Goal: Transaction & Acquisition: Purchase product/service

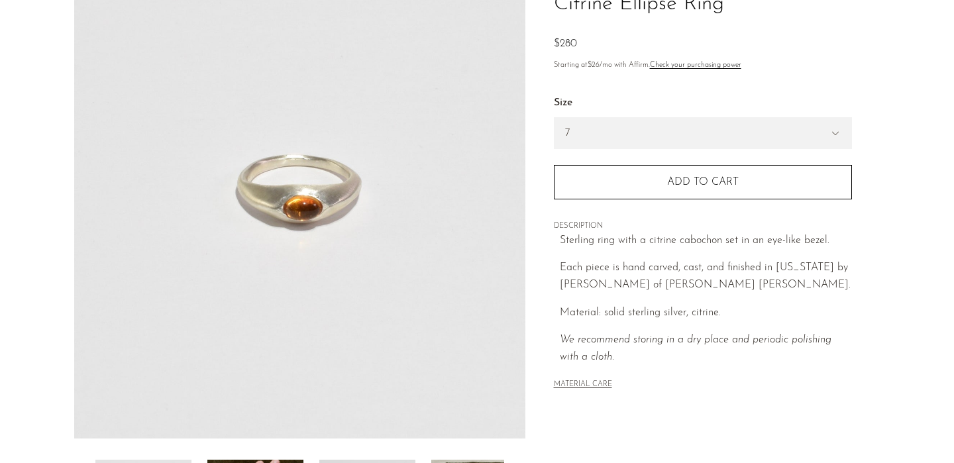
scroll to position [124, 0]
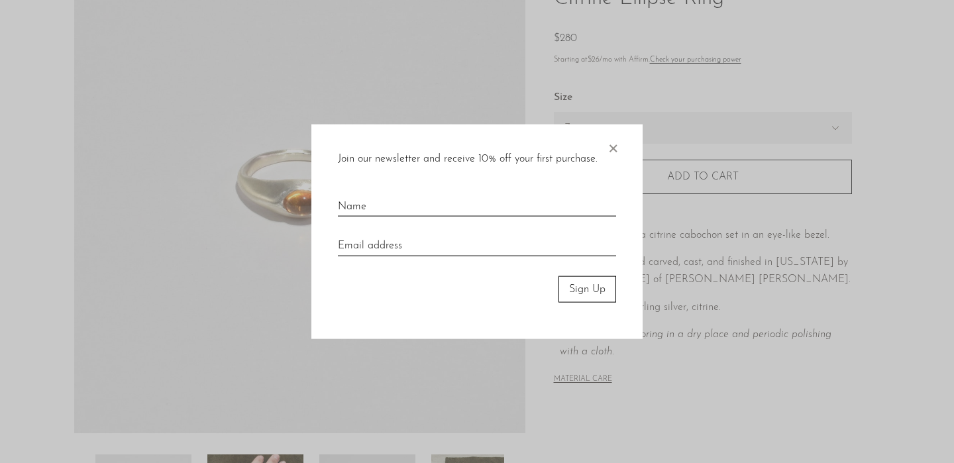
click at [616, 146] on span "×" at bounding box center [612, 145] width 13 height 42
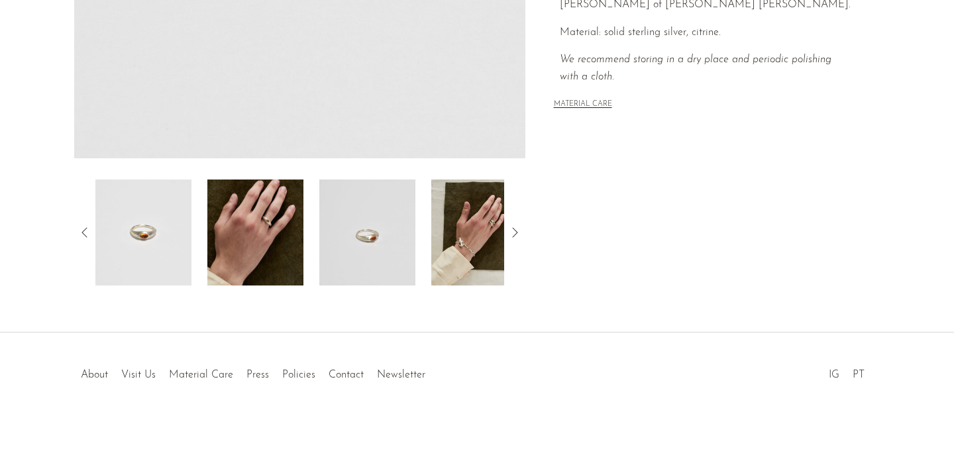
scroll to position [0, 0]
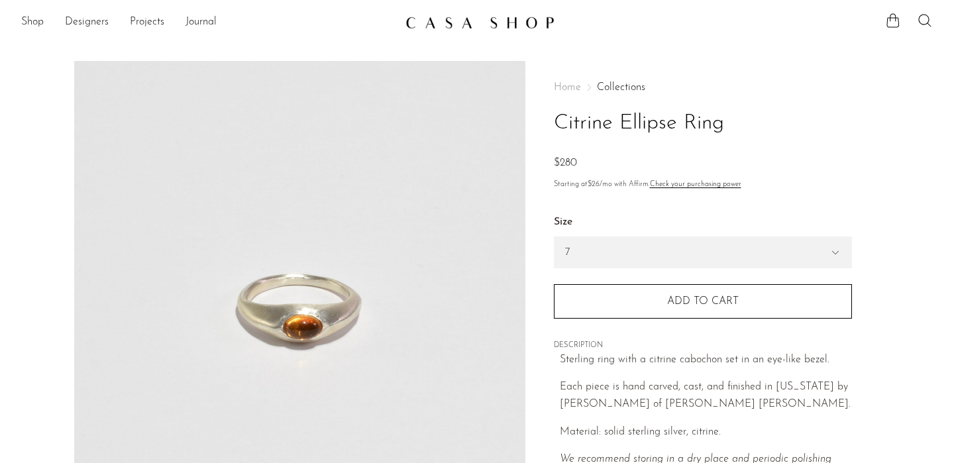
click at [727, 66] on div "Home Collections Citrine Ellipse Ring $0 $280 Starting at $26 /mo with Affirm. …" at bounding box center [703, 297] width 298 height 472
click at [515, 23] on img at bounding box center [479, 22] width 149 height 13
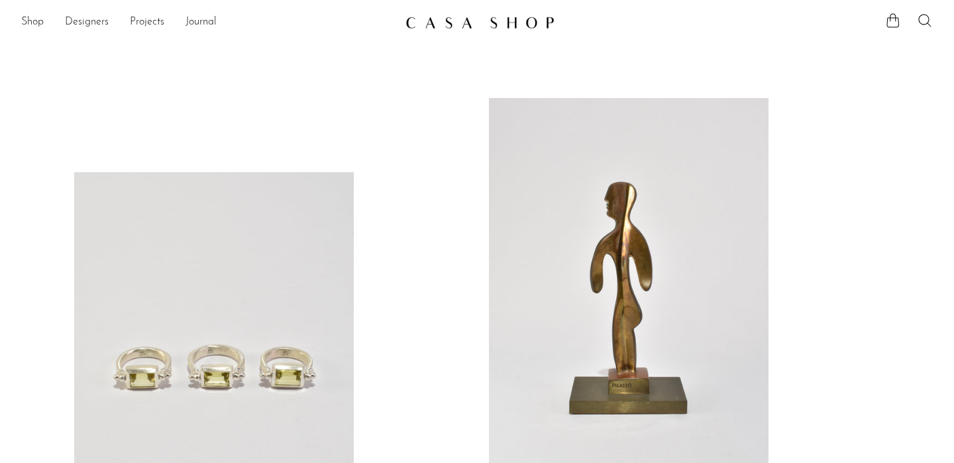
click at [206, 251] on link at bounding box center [213, 367] width 279 height 391
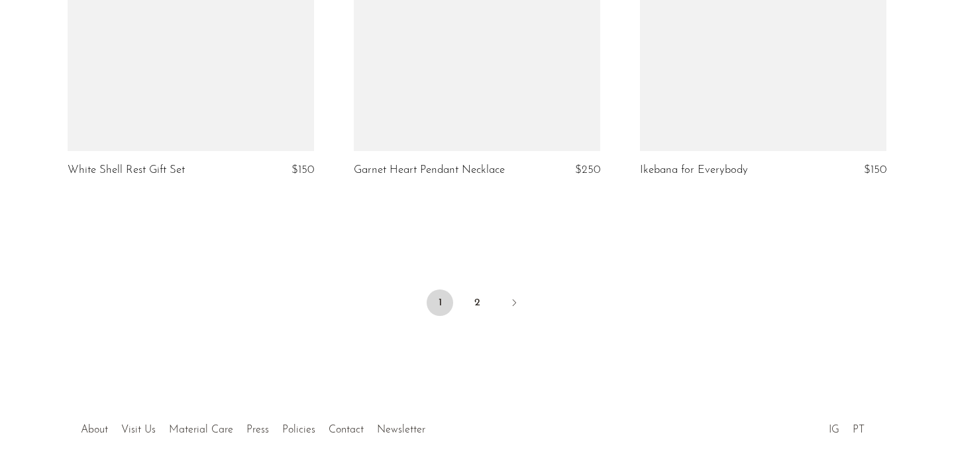
scroll to position [4789, 0]
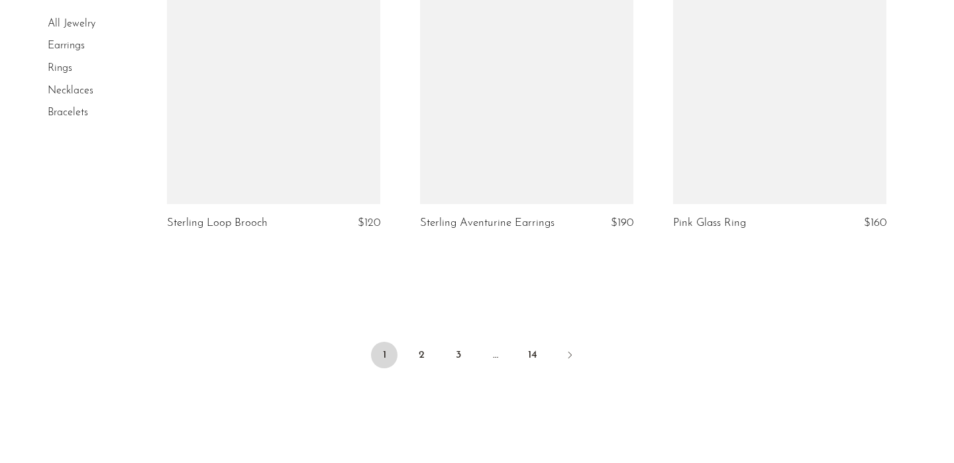
scroll to position [4178, 0]
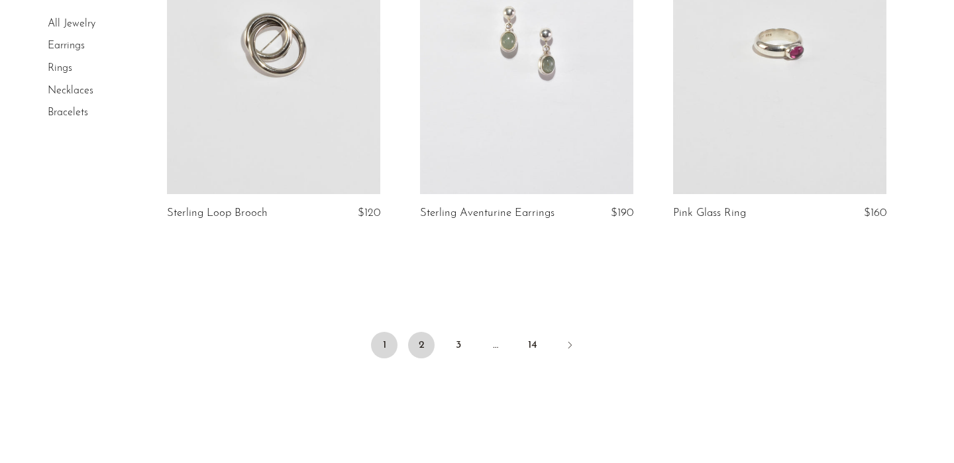
click at [421, 332] on link "2" at bounding box center [421, 345] width 26 height 26
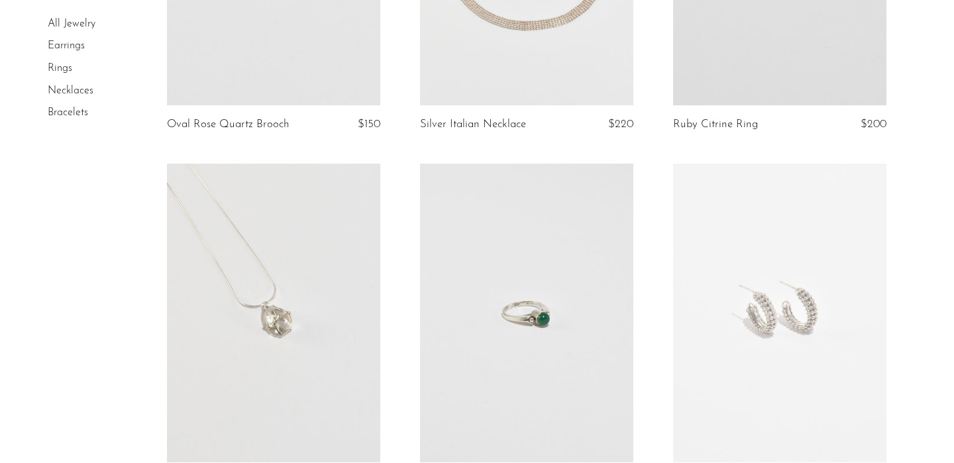
scroll to position [317, 0]
click at [62, 68] on link "Rings" at bounding box center [60, 68] width 24 height 11
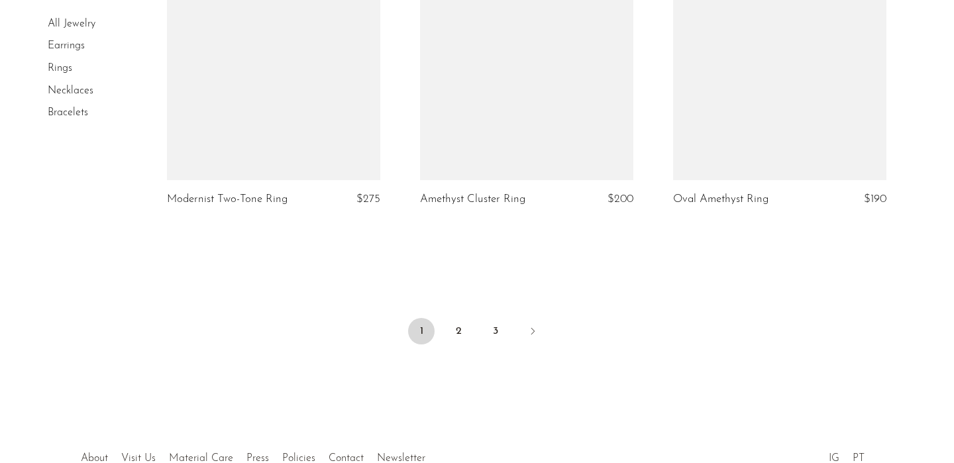
scroll to position [4209, 0]
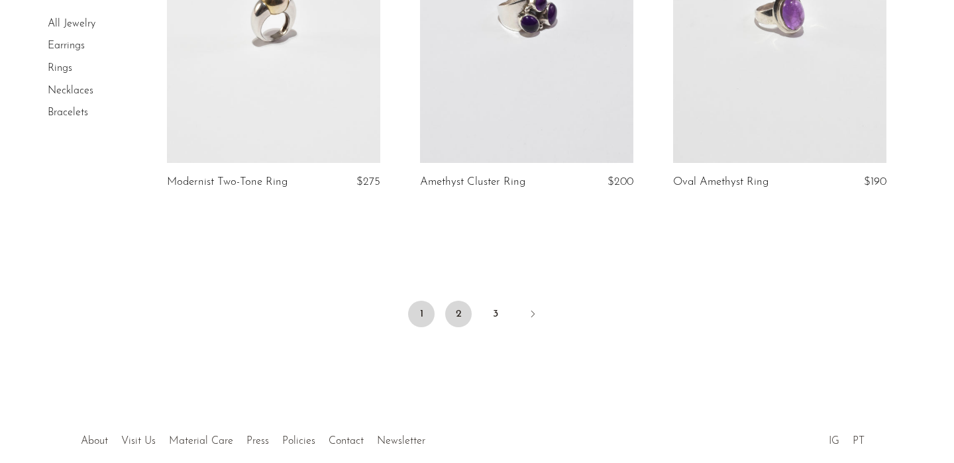
click at [464, 309] on link "2" at bounding box center [458, 314] width 26 height 26
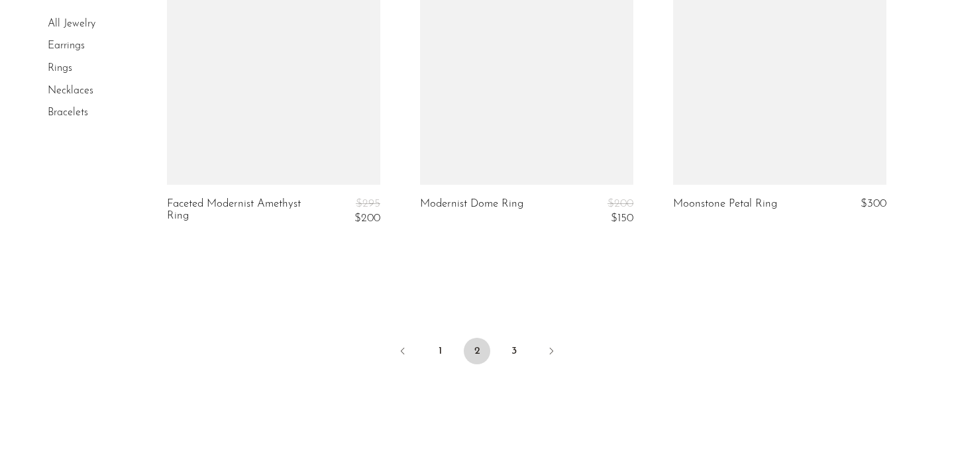
scroll to position [4306, 0]
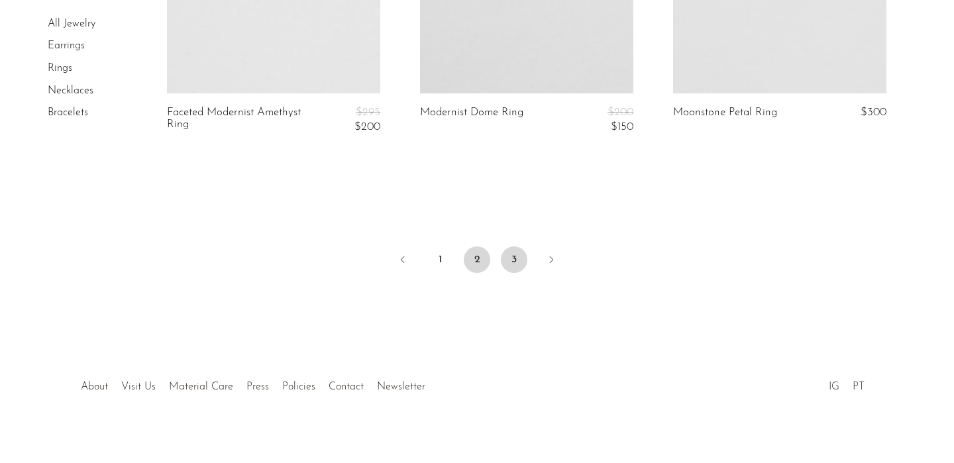
click at [511, 246] on link "3" at bounding box center [514, 259] width 26 height 26
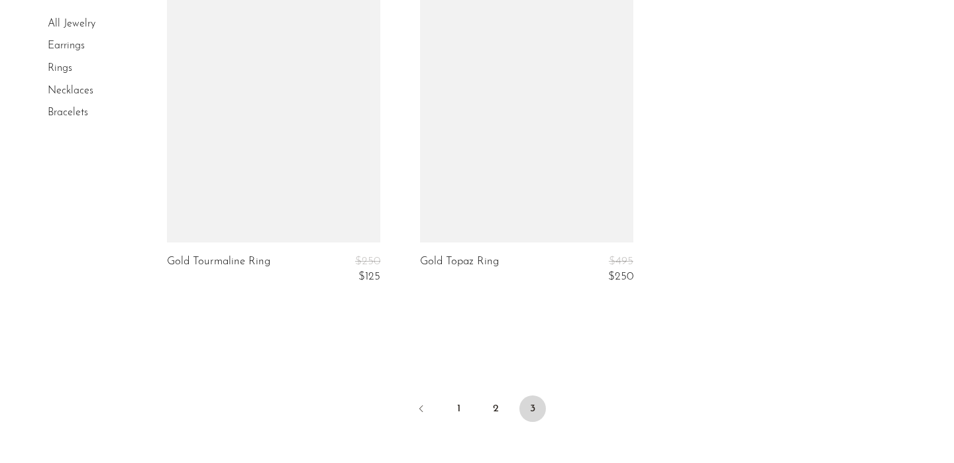
scroll to position [3925, 0]
